Goal: Transaction & Acquisition: Purchase product/service

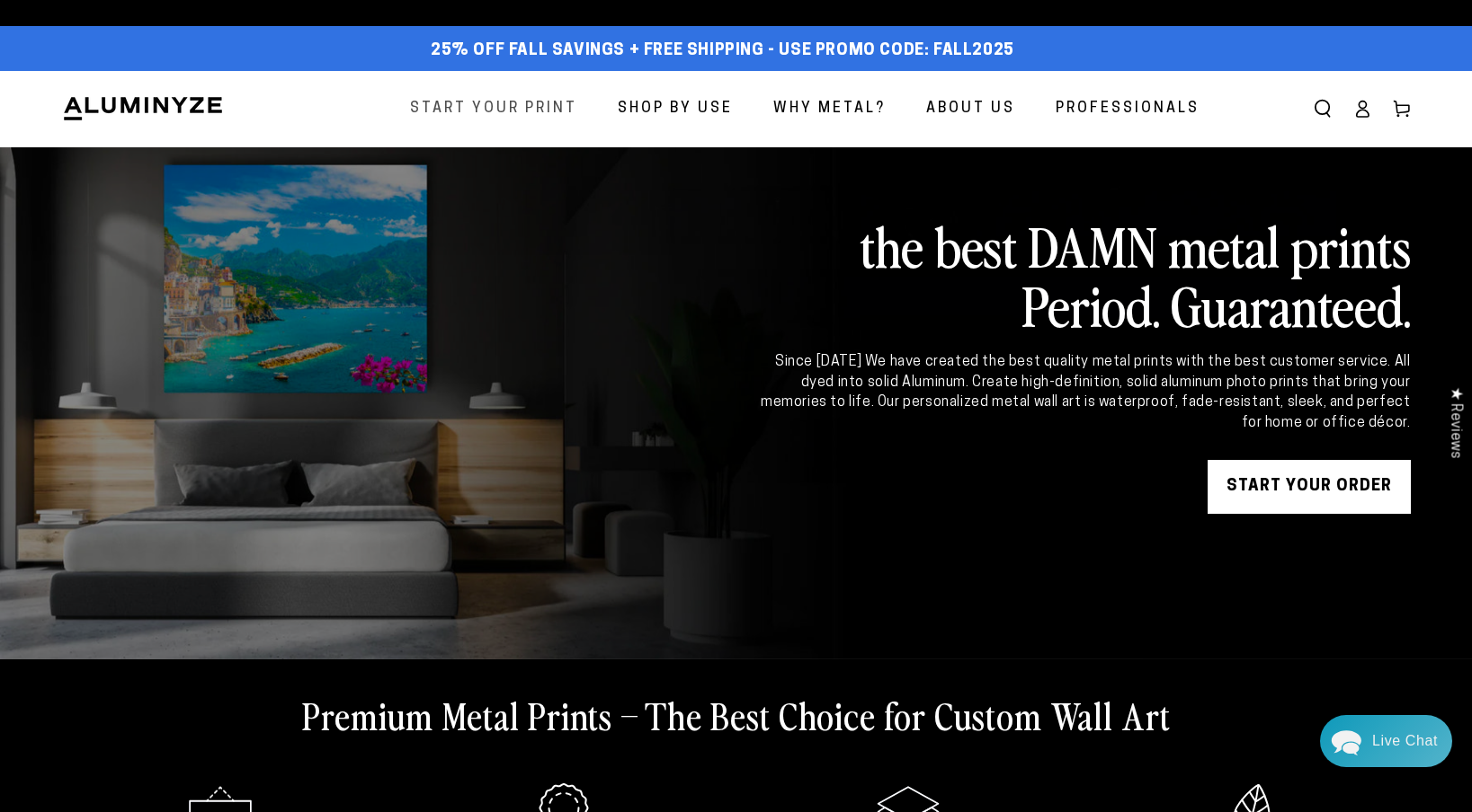
click at [510, 114] on span "Start Your Print" at bounding box center [494, 109] width 168 height 26
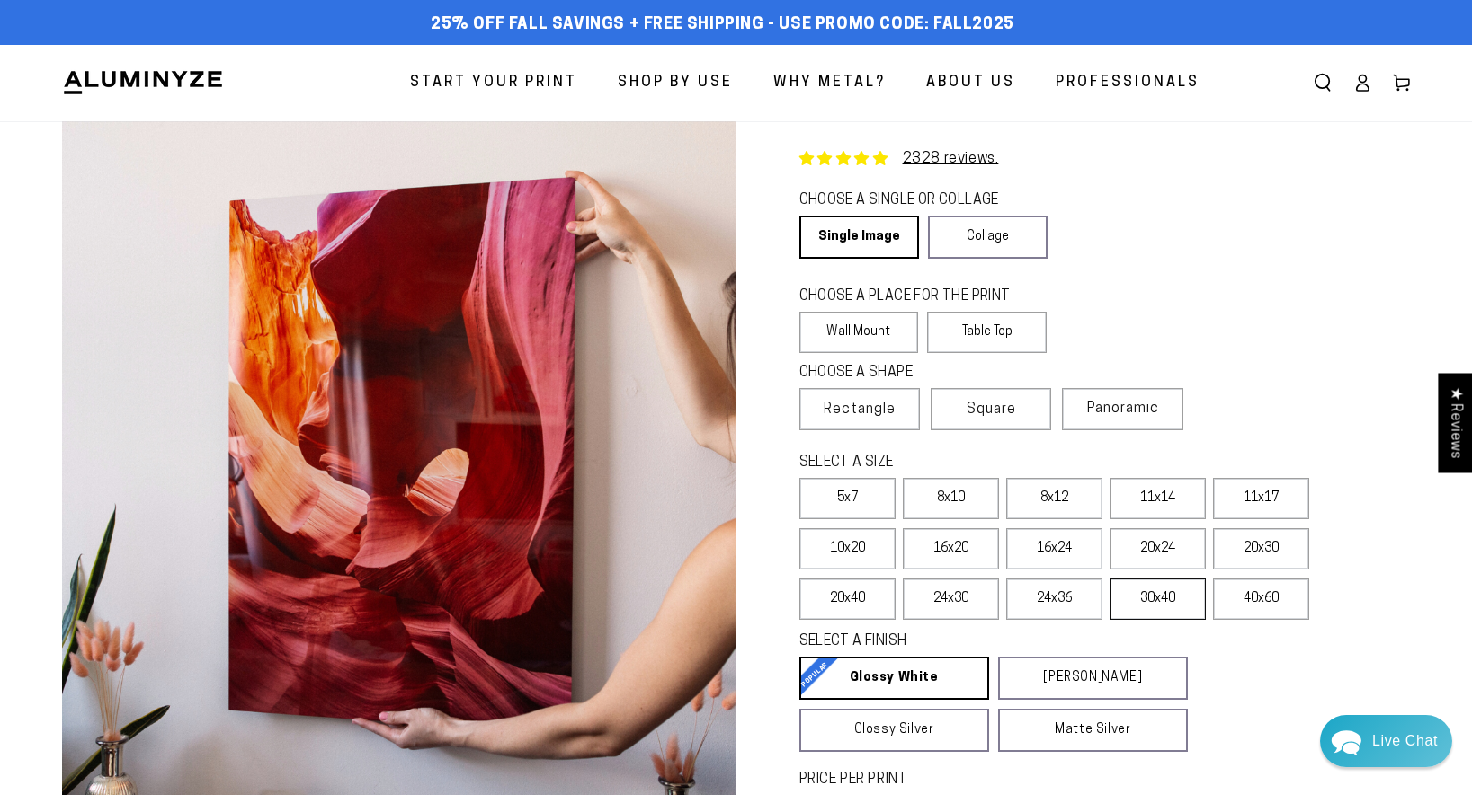
click at [1165, 605] on label "30x40" at bounding box center [1157, 599] width 96 height 41
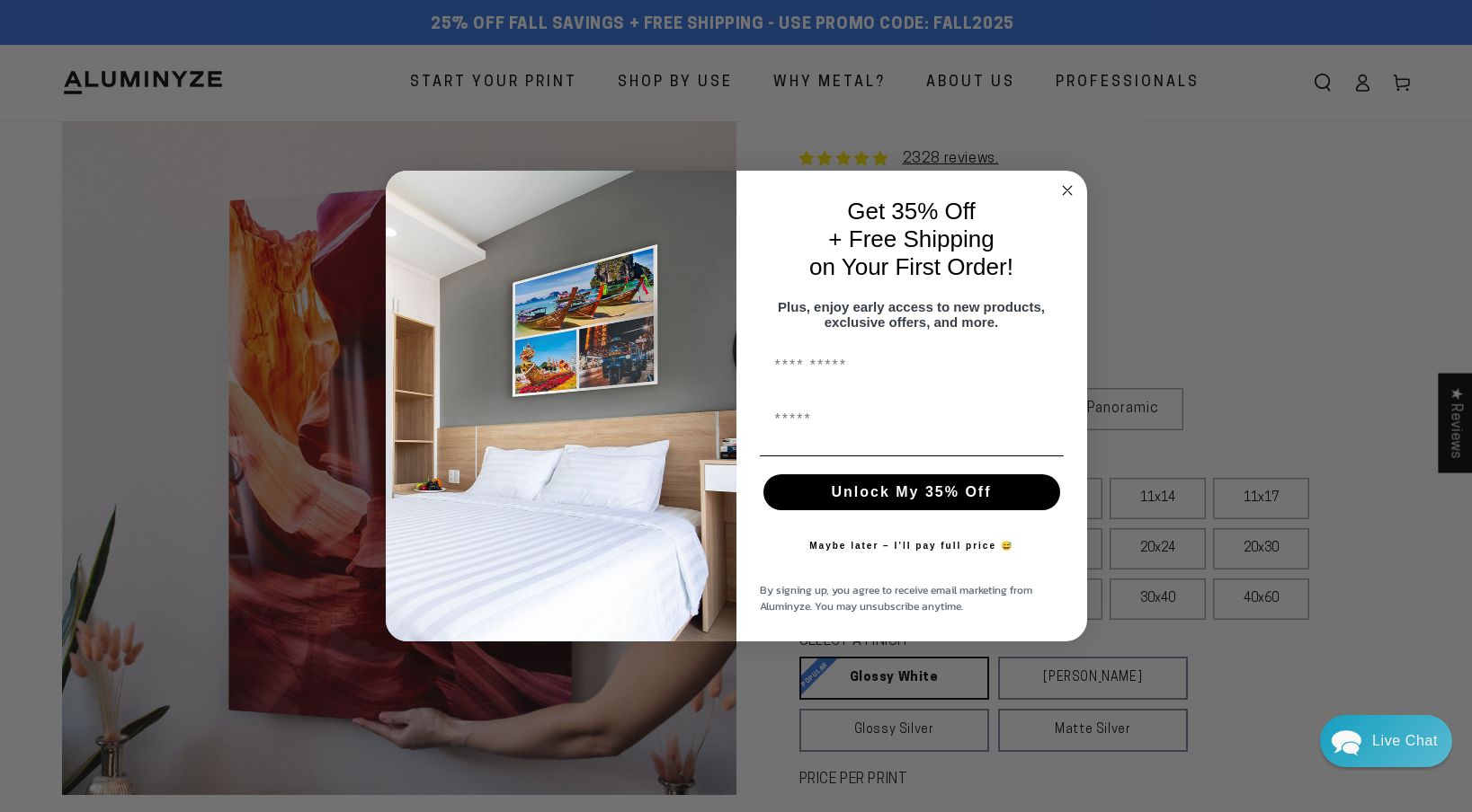
click at [1069, 180] on circle "Close dialog" at bounding box center [1066, 190] width 21 height 21
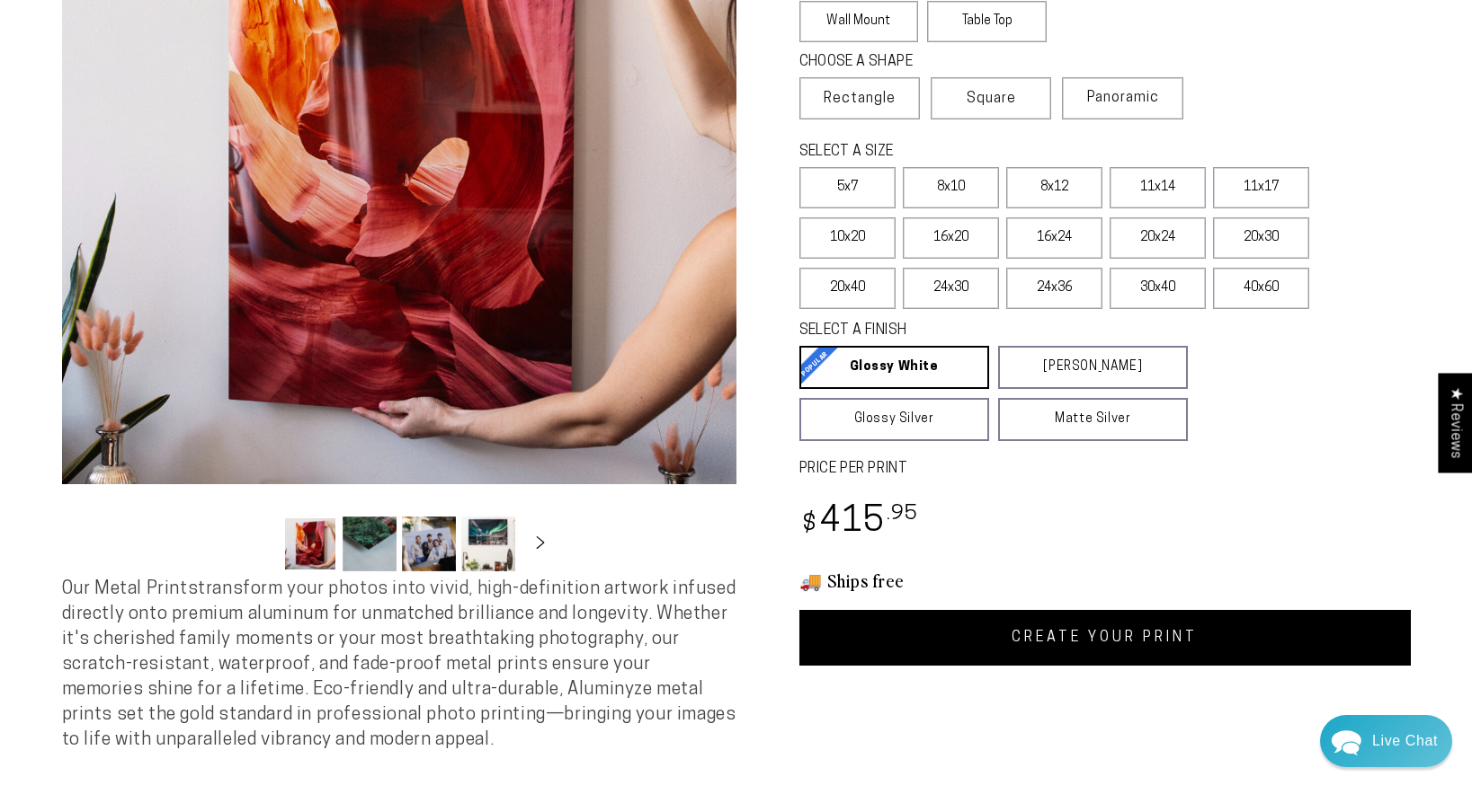
scroll to position [327, 0]
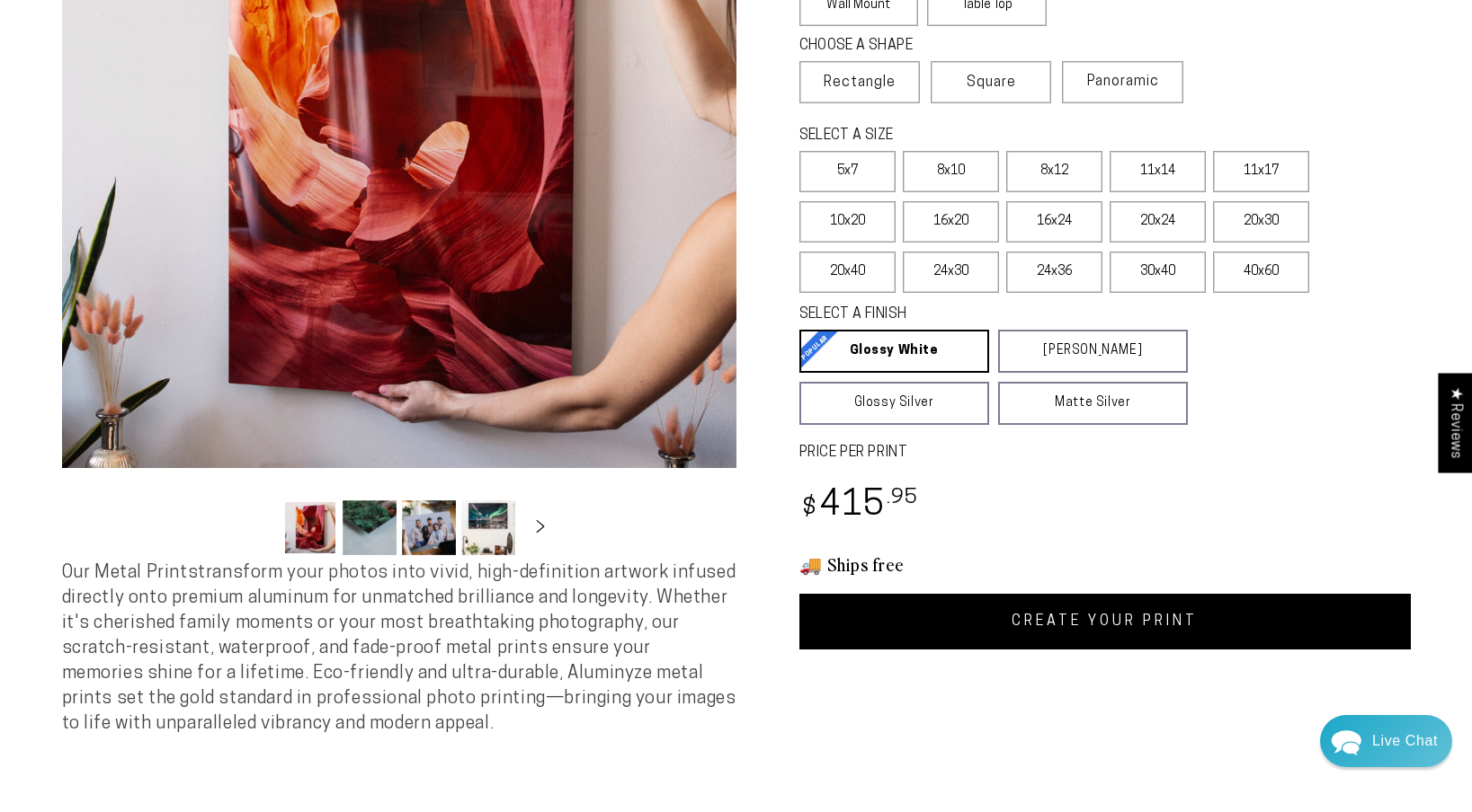
click at [1060, 621] on link "CREATE YOUR PRINT" at bounding box center [1105, 622] width 611 height 56
